Goal: Transaction & Acquisition: Purchase product/service

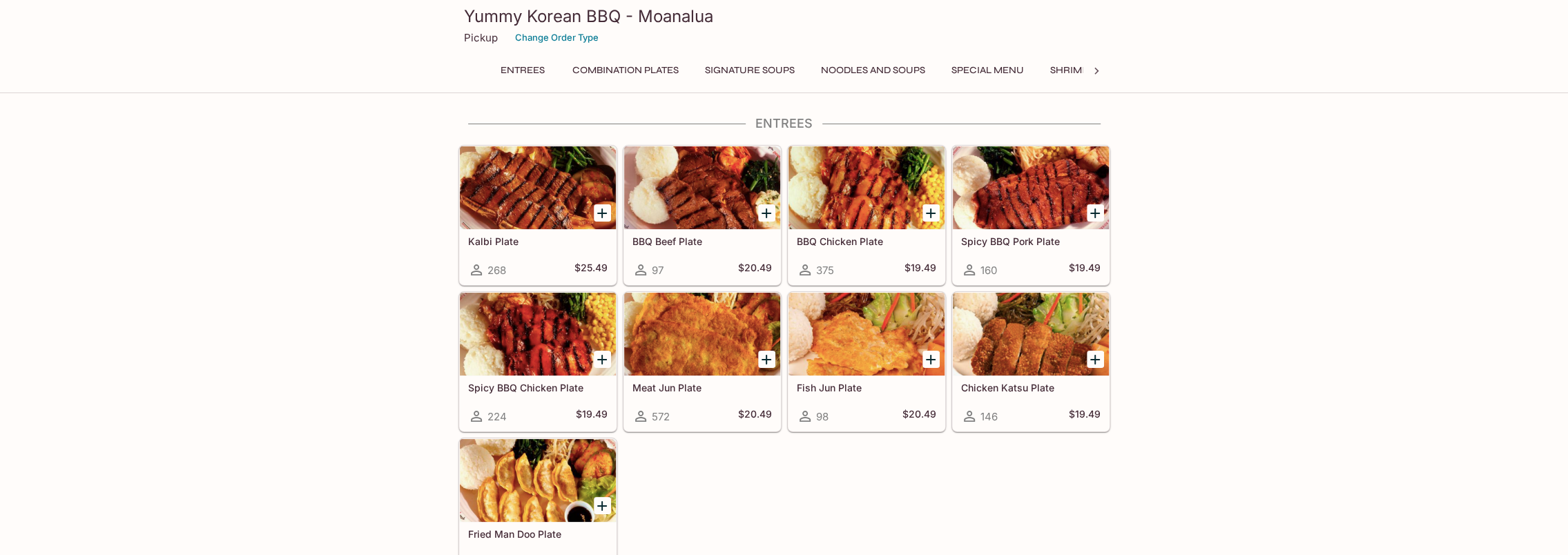
click at [1091, 69] on icon at bounding box center [1097, 71] width 14 height 14
click at [922, 67] on button "Catering Menu - Meats" at bounding box center [876, 70] width 138 height 20
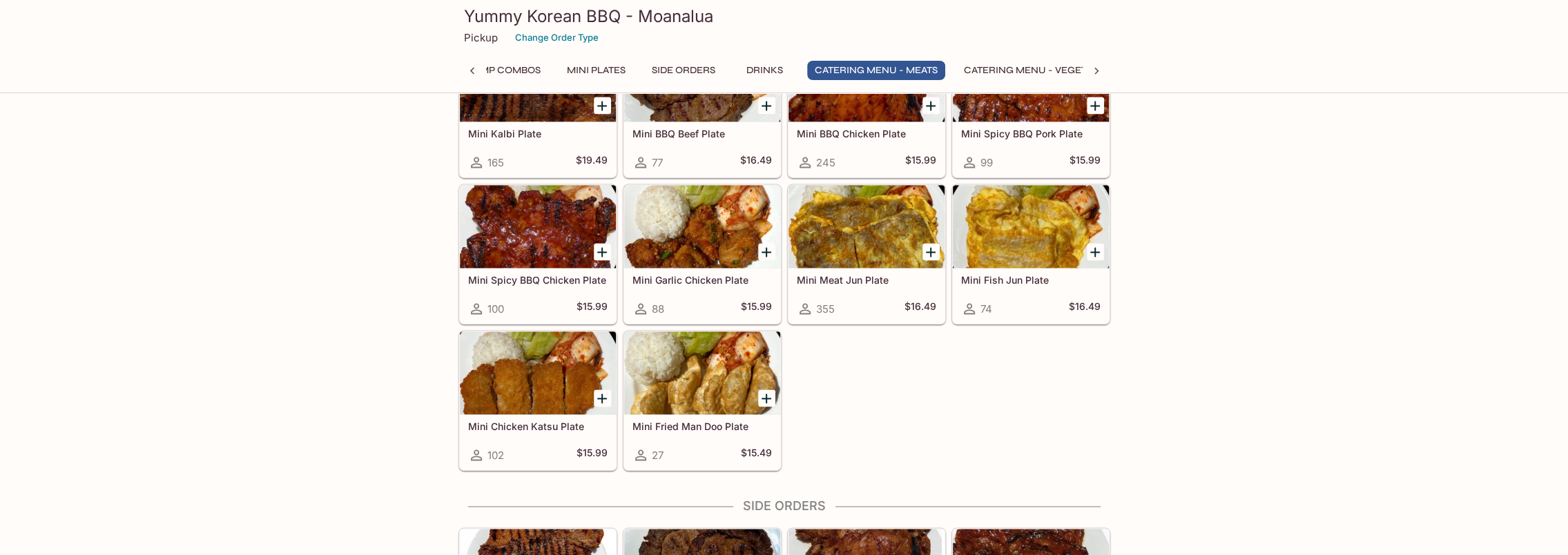
scroll to position [2786, 0]
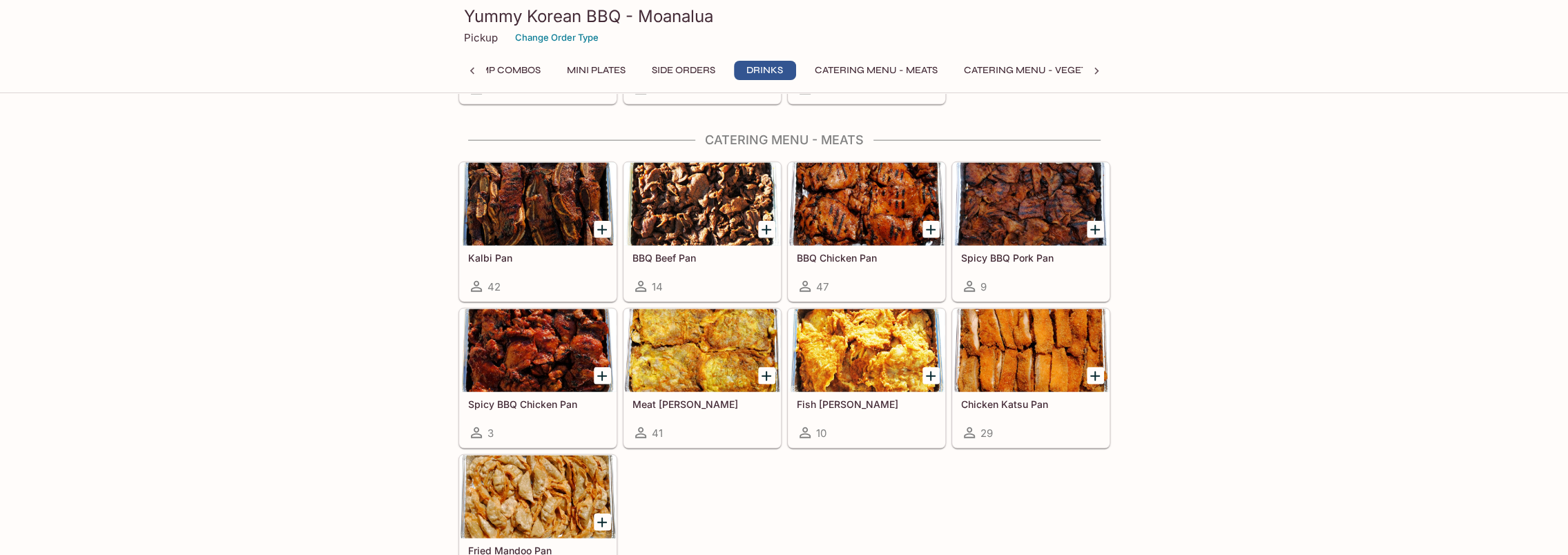
click at [557, 325] on div at bounding box center [538, 351] width 156 height 83
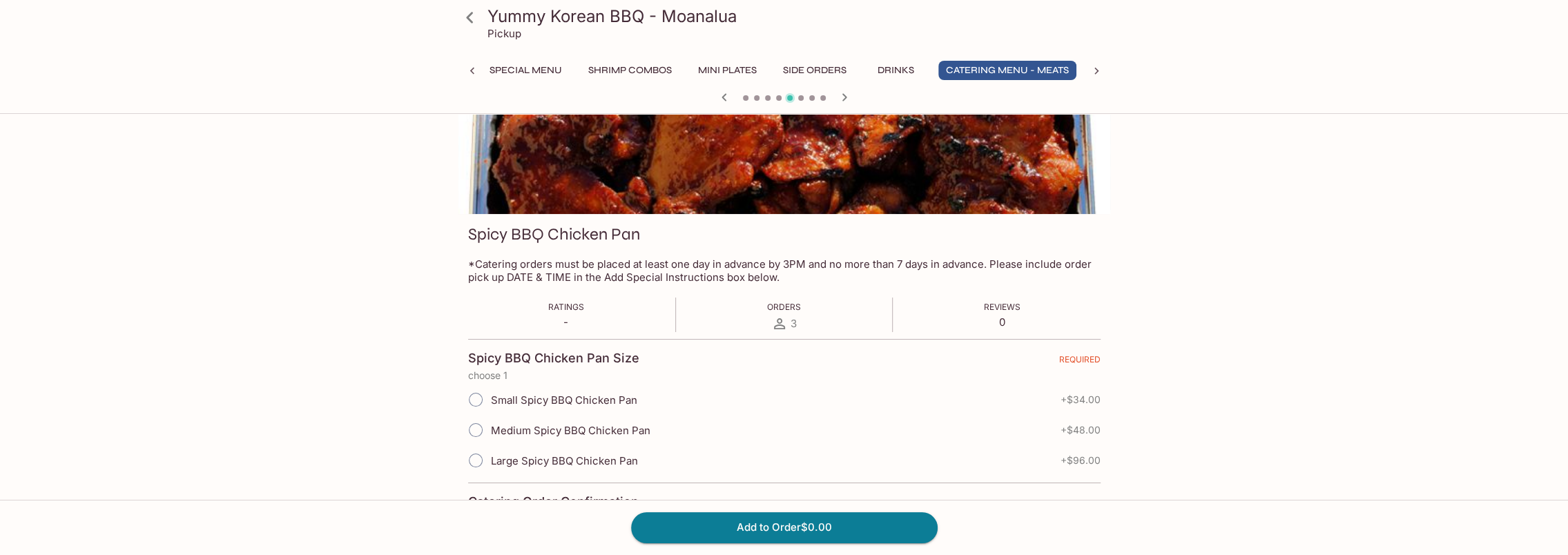
scroll to position [69, 0]
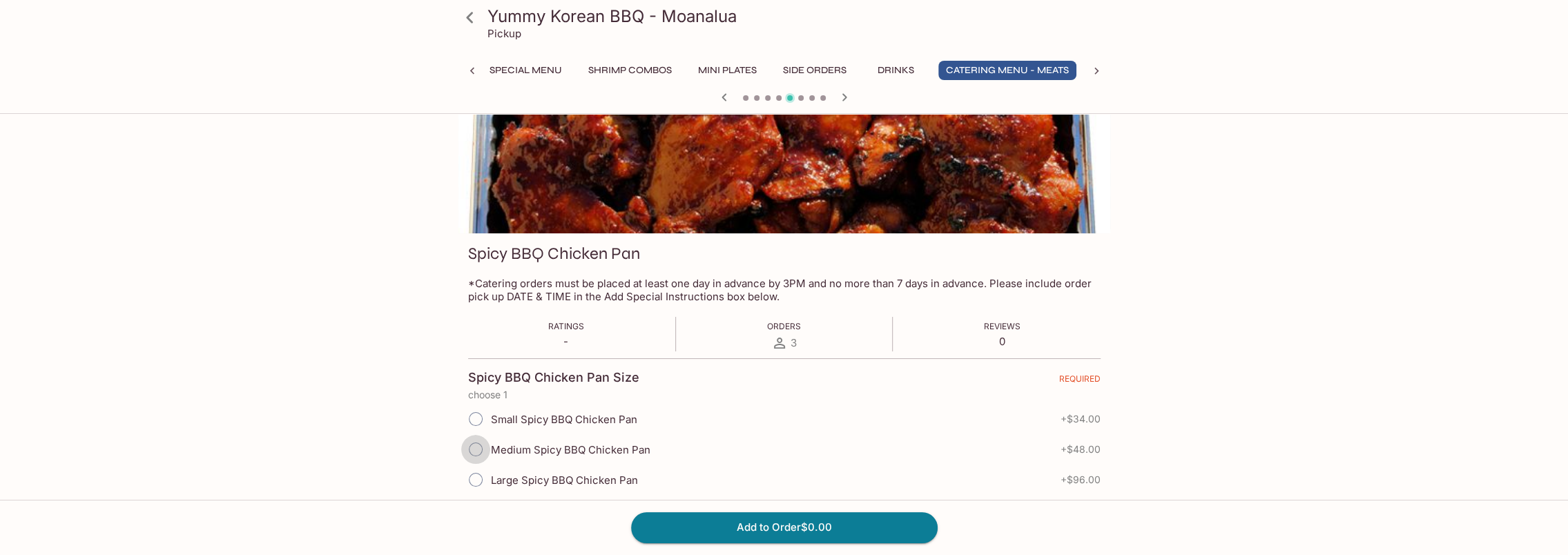
click at [472, 445] on input "Medium Spicy BBQ Chicken Pan" at bounding box center [476, 449] width 29 height 29
click at [481, 475] on input "Large Spicy BBQ Chicken Pan" at bounding box center [476, 479] width 29 height 29
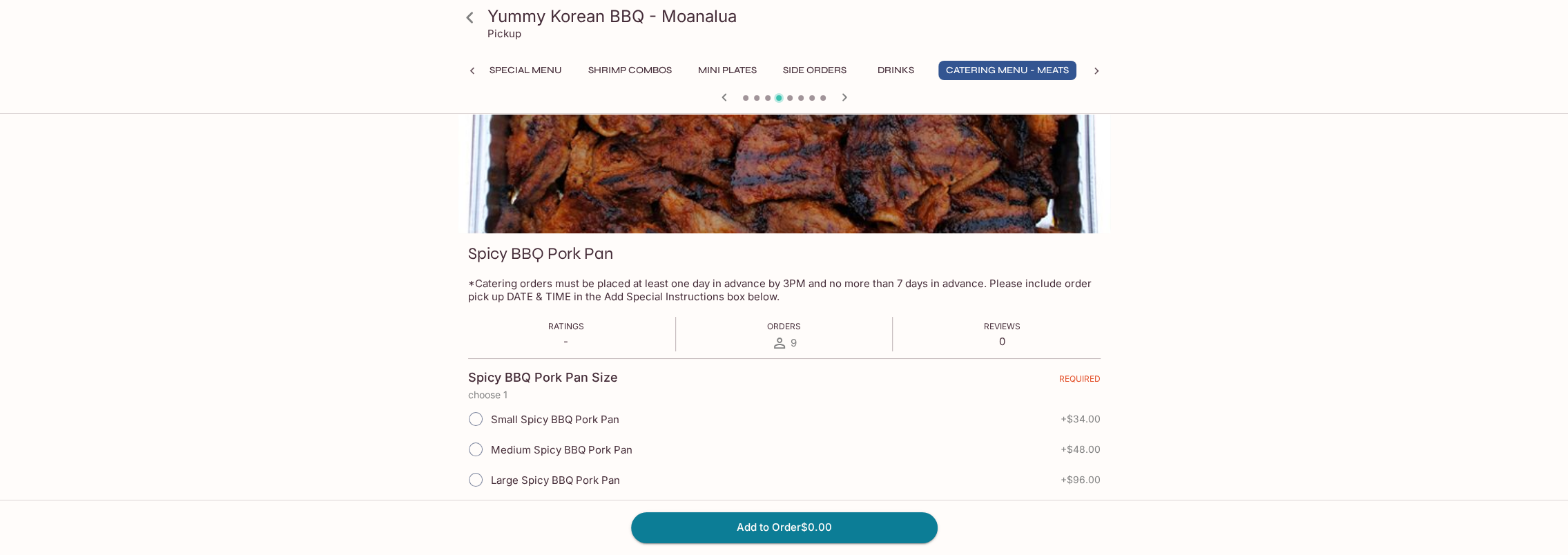
click at [473, 481] on input "Large Spicy BBQ Pork Pan" at bounding box center [476, 479] width 29 height 29
radio input "true"
click at [1187, 382] on div "Yummy Korean BBQ - Moanalua Pickup Entrees Combination Plates Signature Soups N…" at bounding box center [784, 457] width 884 height 814
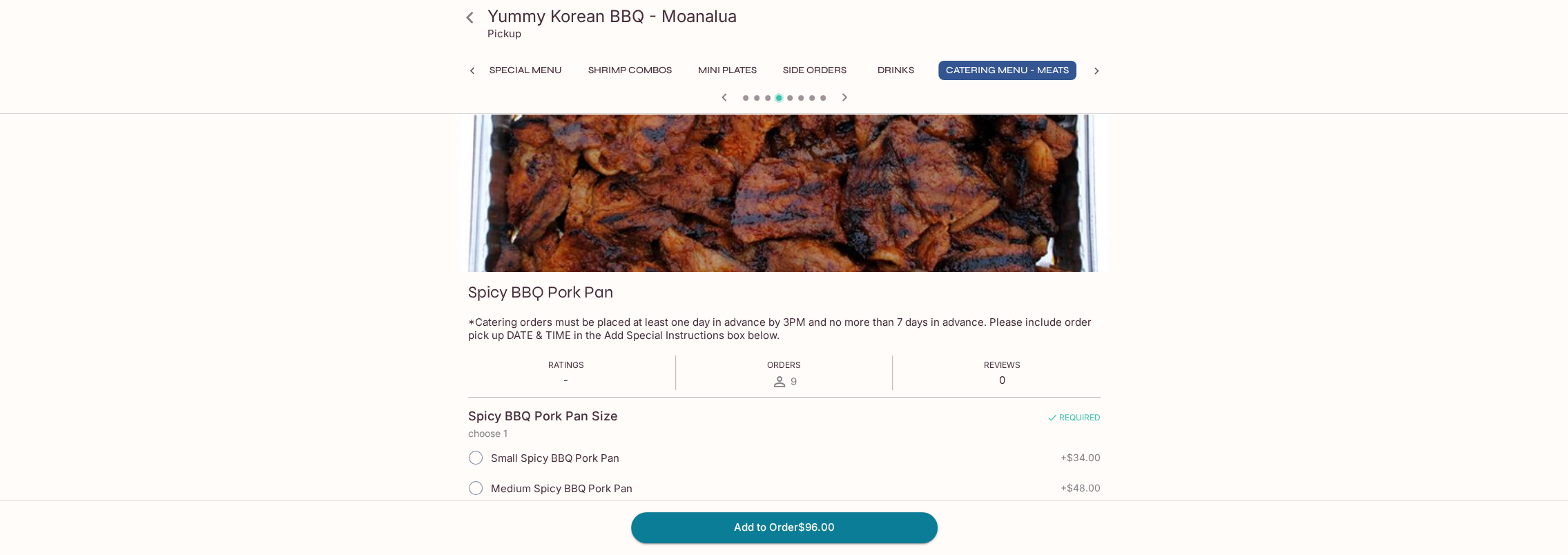
scroll to position [0, 0]
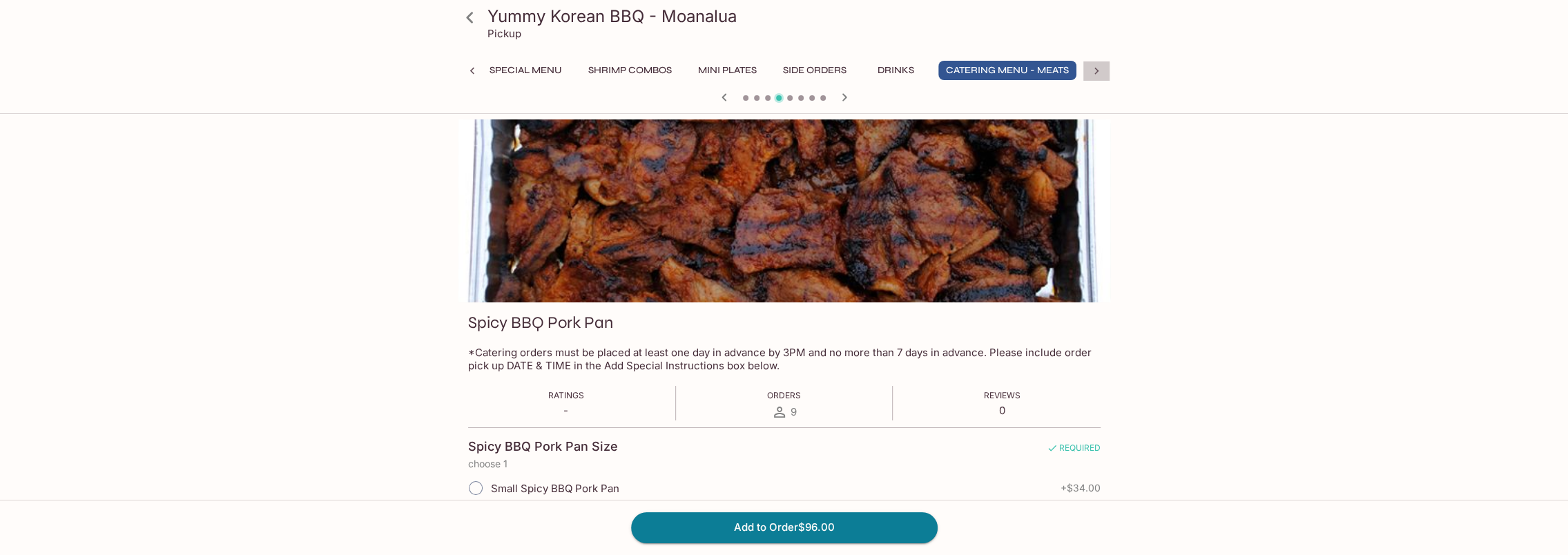
click at [1093, 69] on icon at bounding box center [1097, 71] width 14 height 14
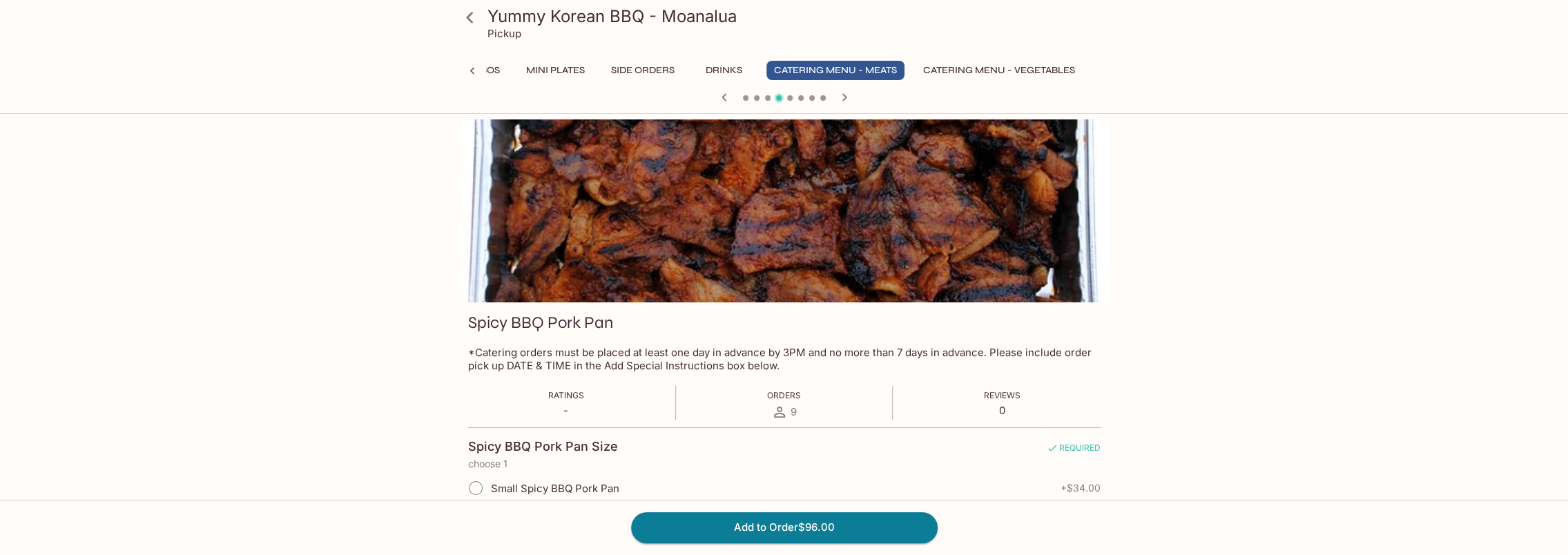
click at [1018, 67] on button "Catering Menu - Vegetables" at bounding box center [999, 70] width 167 height 20
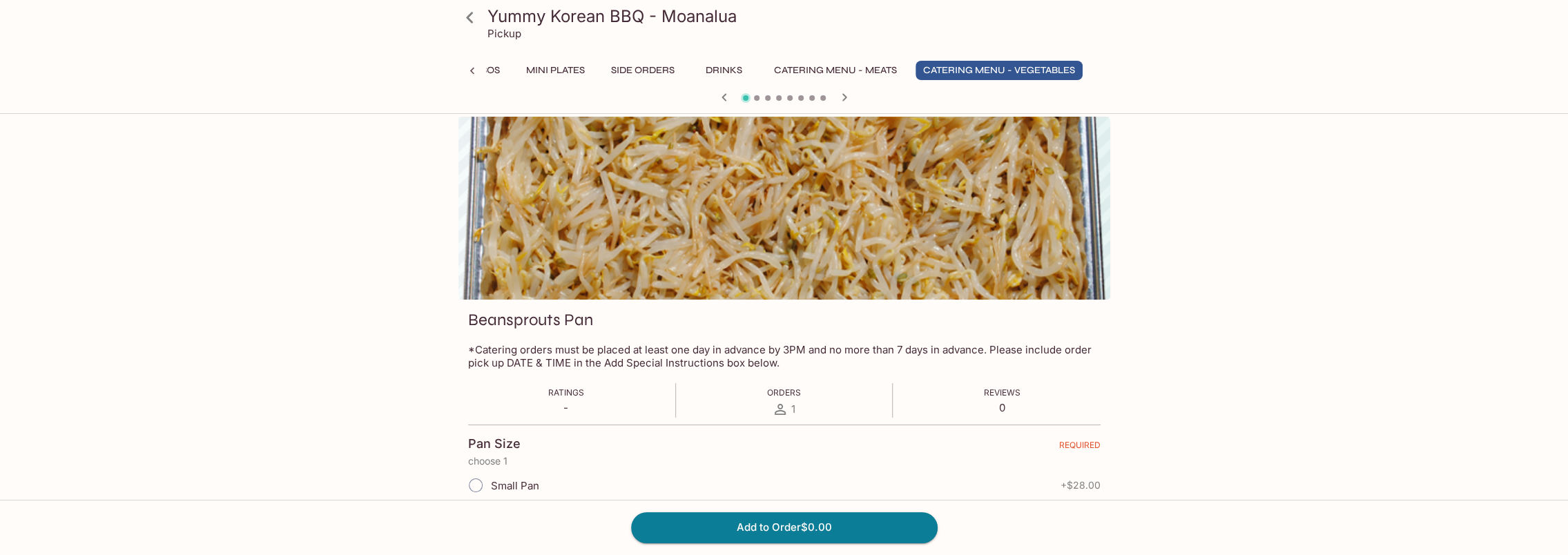
scroll to position [0, 0]
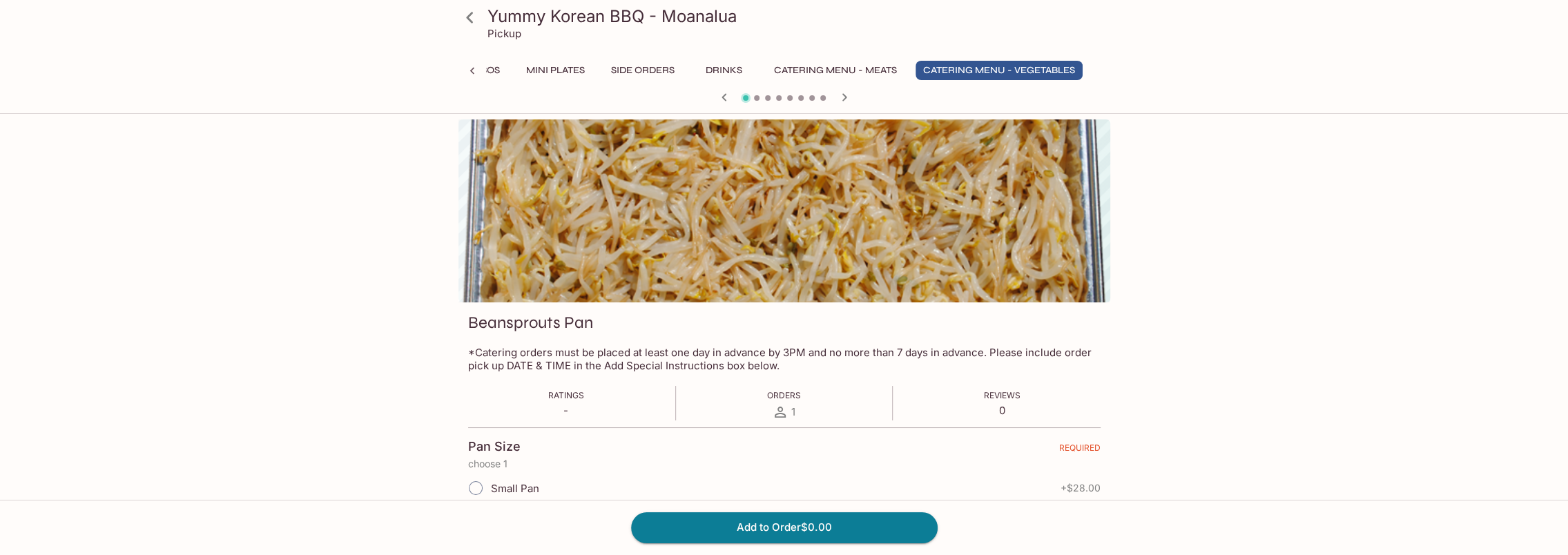
click at [850, 99] on icon "button" at bounding box center [844, 98] width 17 height 17
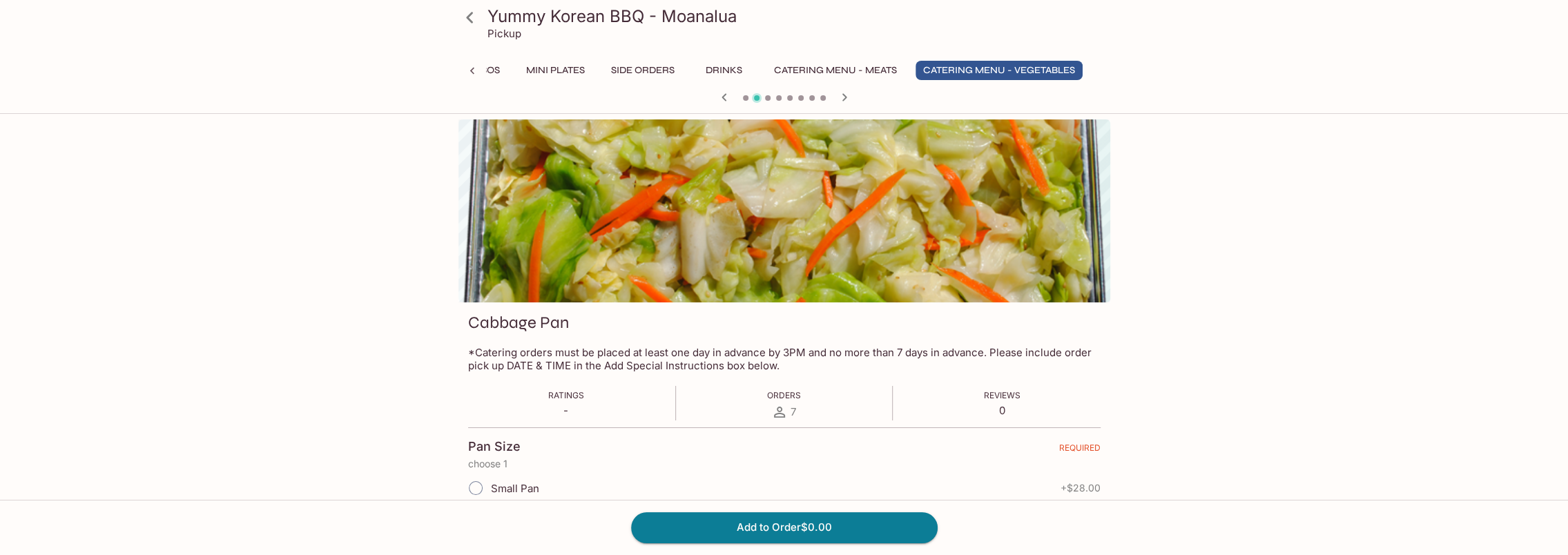
click at [844, 95] on icon "button" at bounding box center [844, 98] width 17 height 17
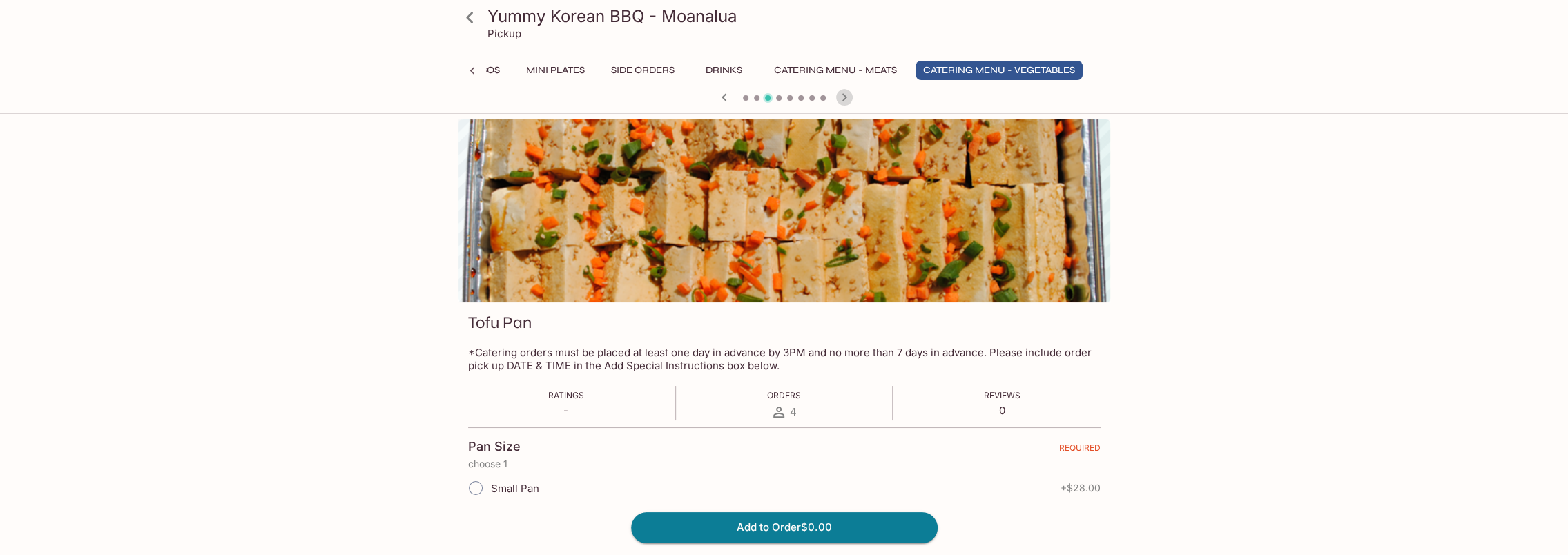
click at [844, 95] on icon "button" at bounding box center [844, 98] width 17 height 17
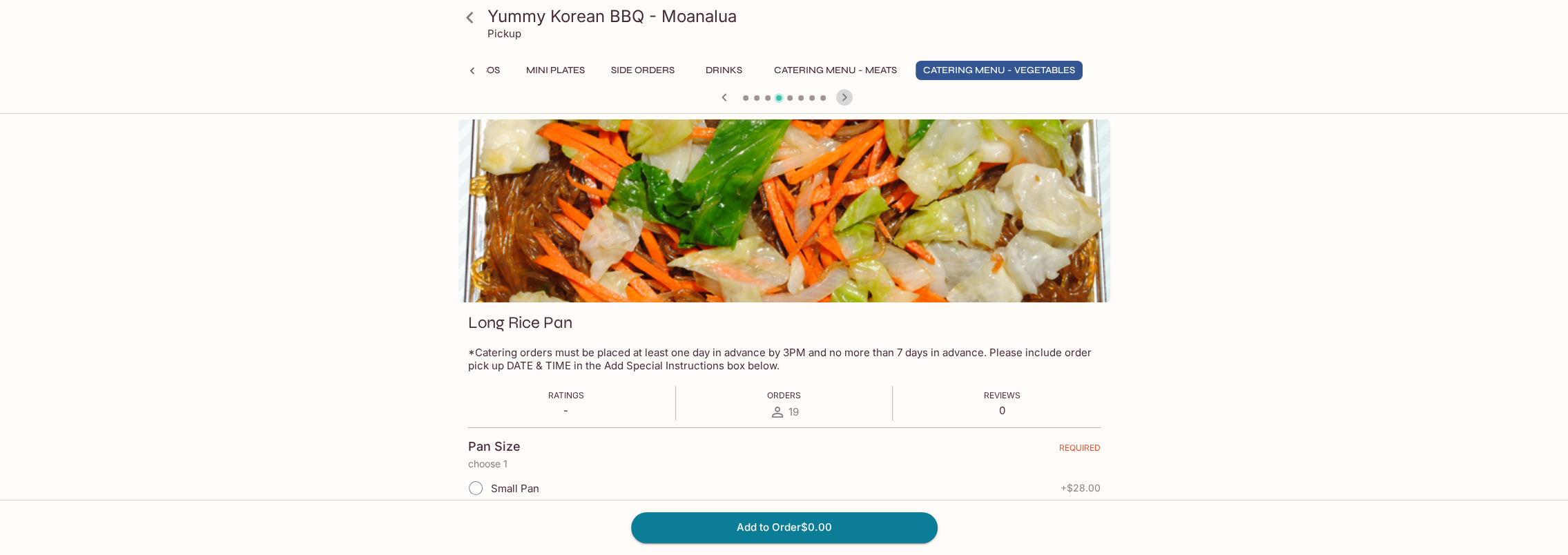
click at [844, 95] on icon "button" at bounding box center [844, 98] width 17 height 17
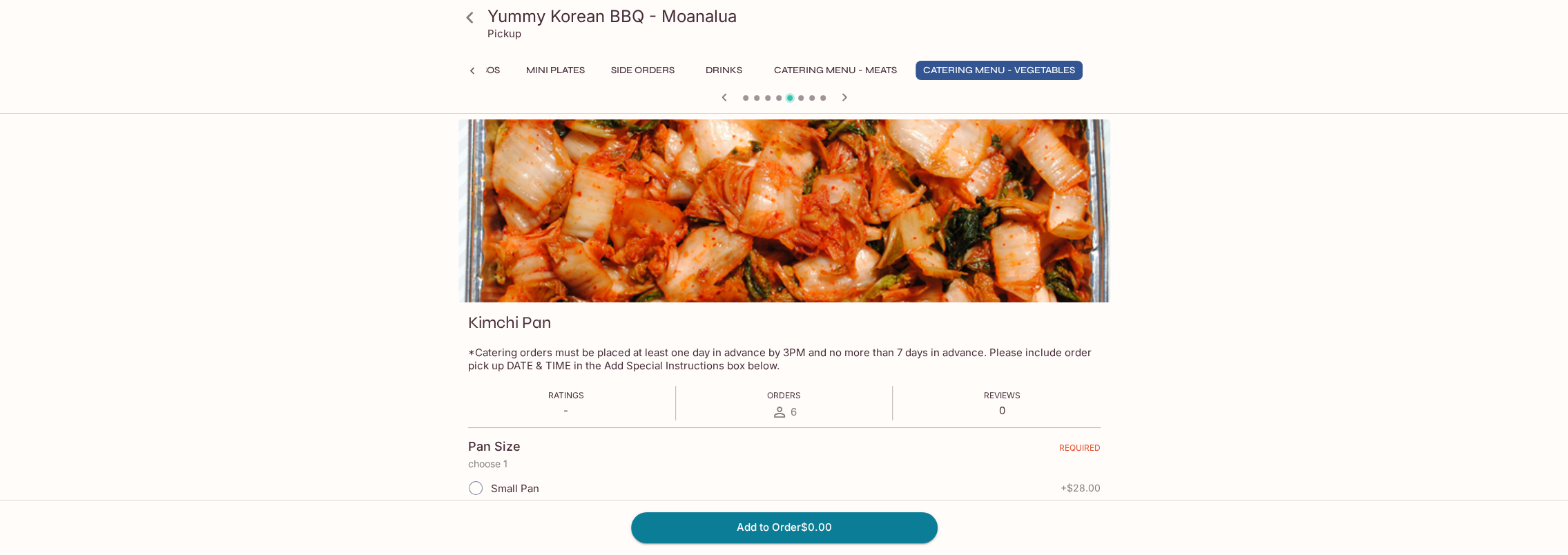
click at [844, 95] on icon "button" at bounding box center [844, 98] width 17 height 17
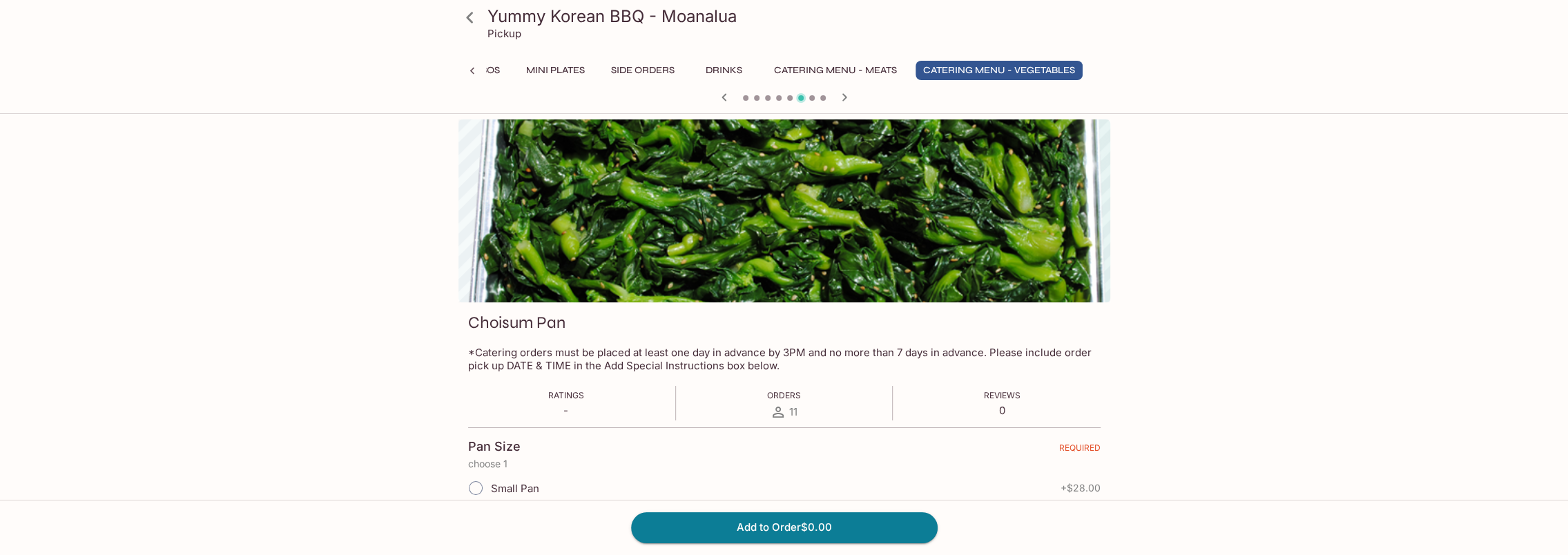
click at [844, 95] on icon "button" at bounding box center [844, 98] width 17 height 17
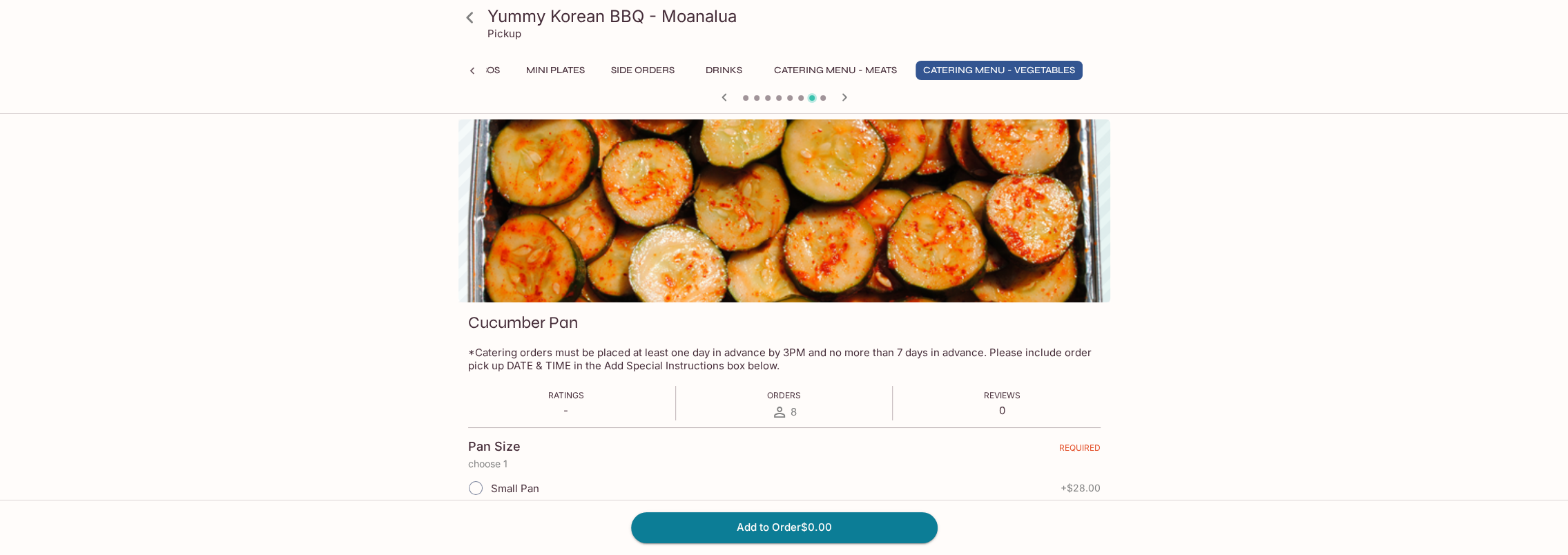
click at [844, 95] on icon "button" at bounding box center [844, 98] width 17 height 17
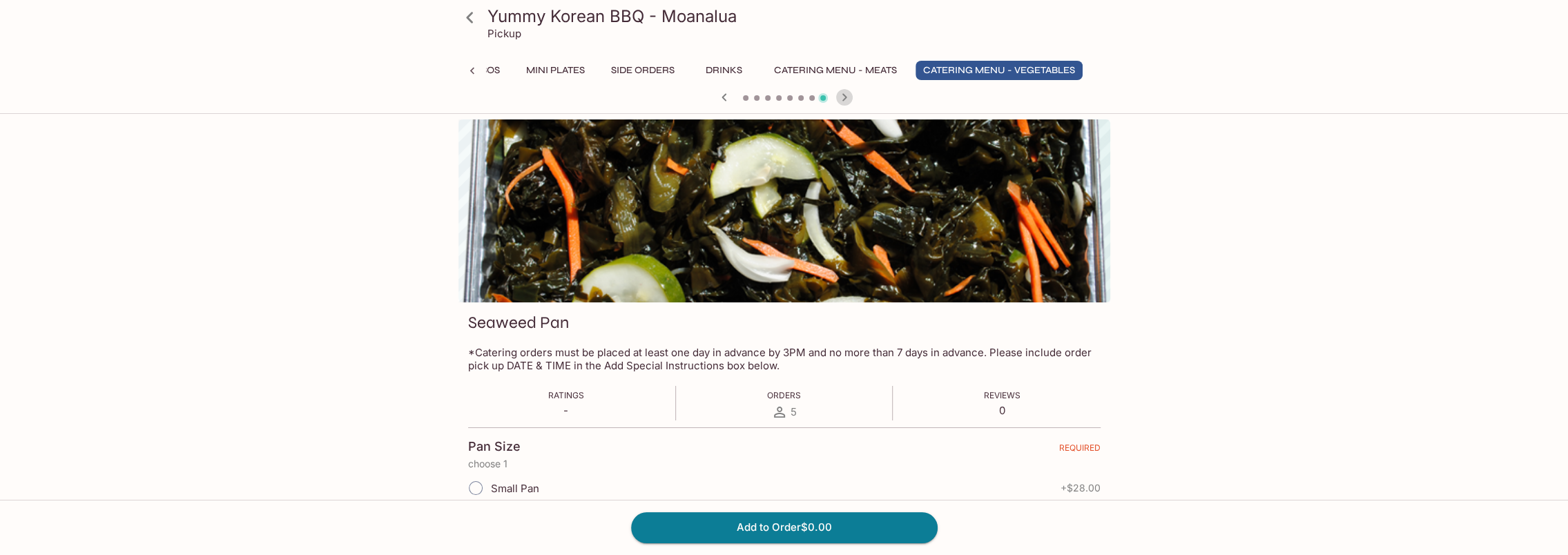
click at [844, 95] on icon "button" at bounding box center [844, 98] width 17 height 17
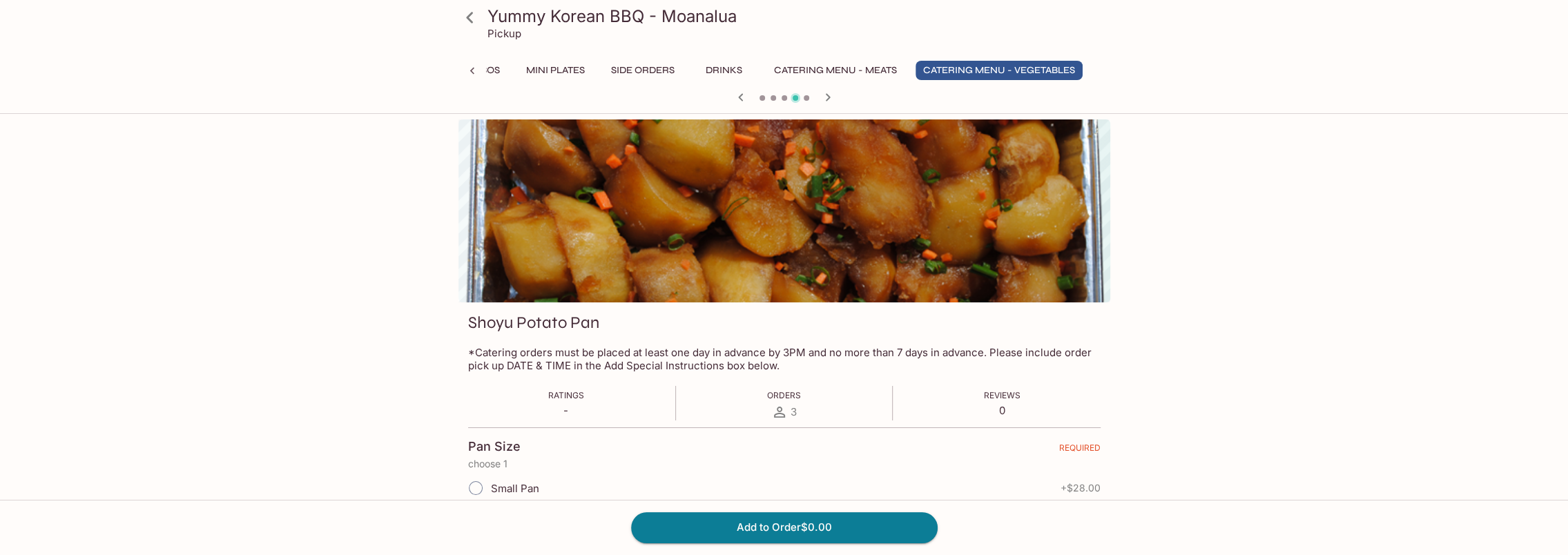
click at [844, 95] on div at bounding box center [785, 98] width 663 height 20
click at [830, 96] on icon "button" at bounding box center [828, 98] width 17 height 17
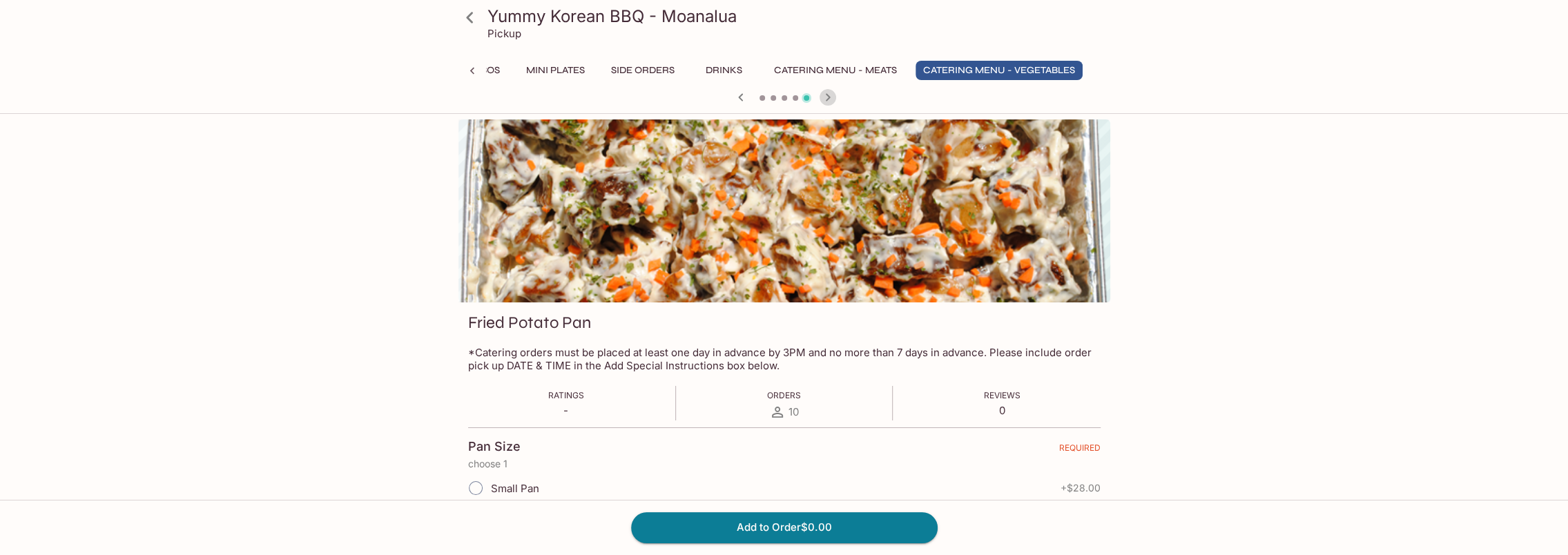
click at [830, 96] on icon "button" at bounding box center [828, 98] width 17 height 17
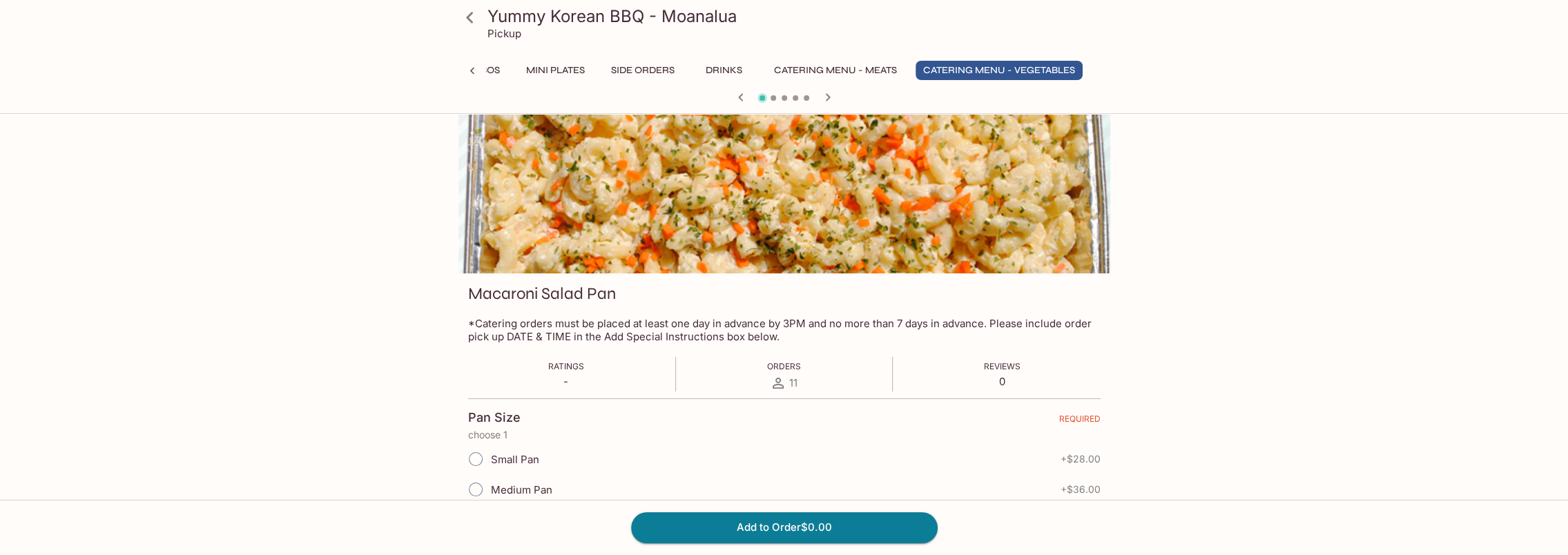
scroll to position [138, 0]
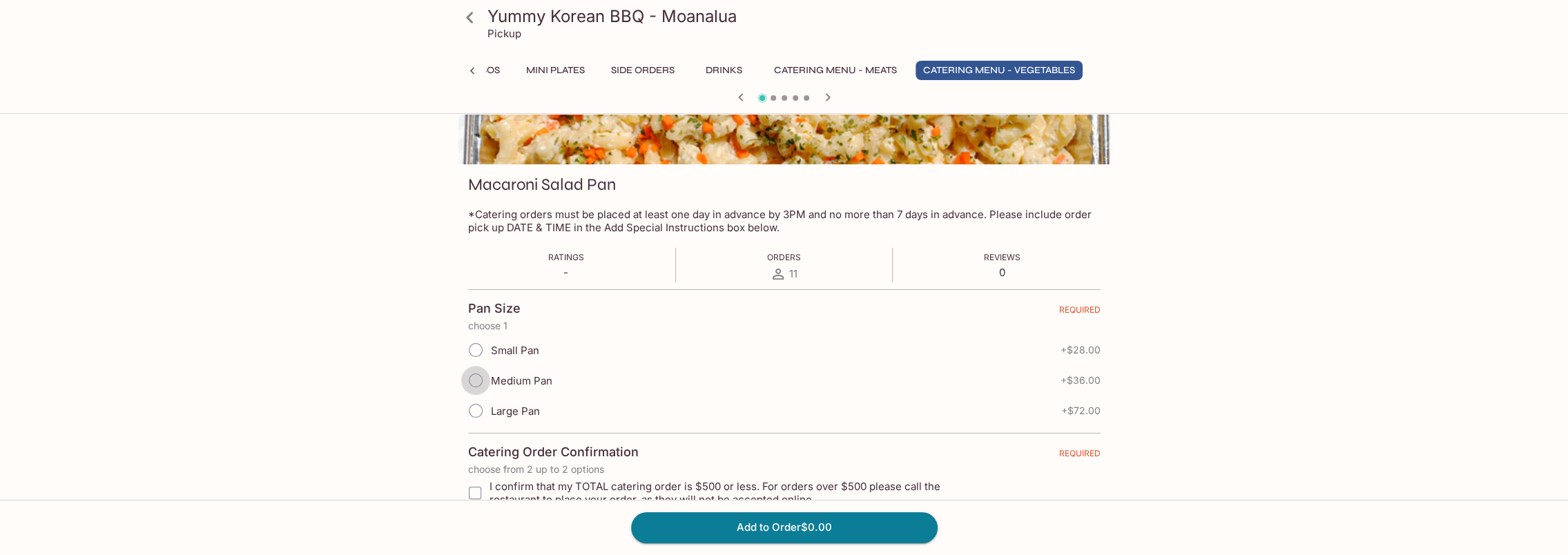
click at [479, 377] on input "Medium Pan" at bounding box center [476, 380] width 29 height 29
radio input "true"
